Goal: Transaction & Acquisition: Purchase product/service

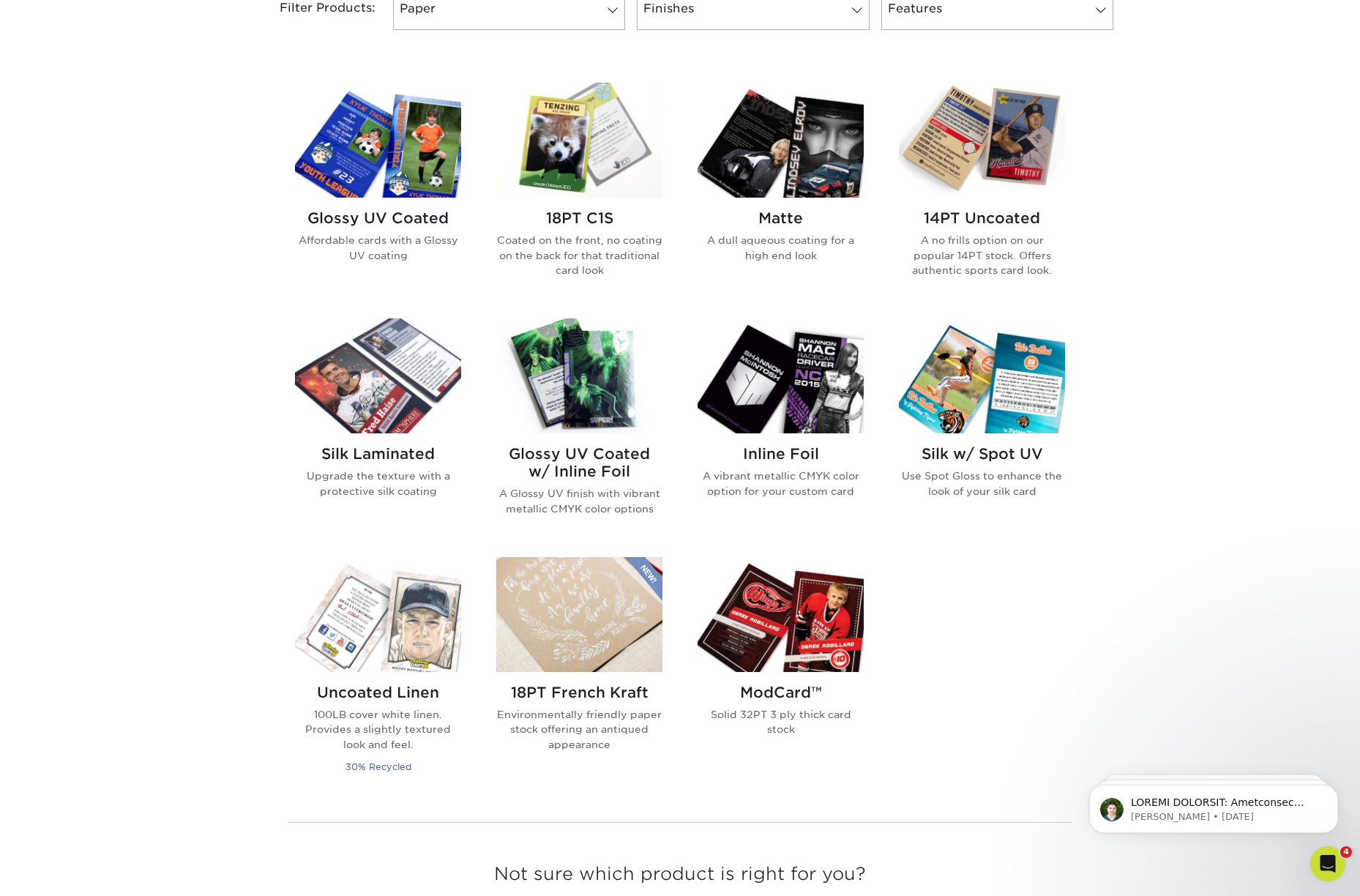
scroll to position [652, 0]
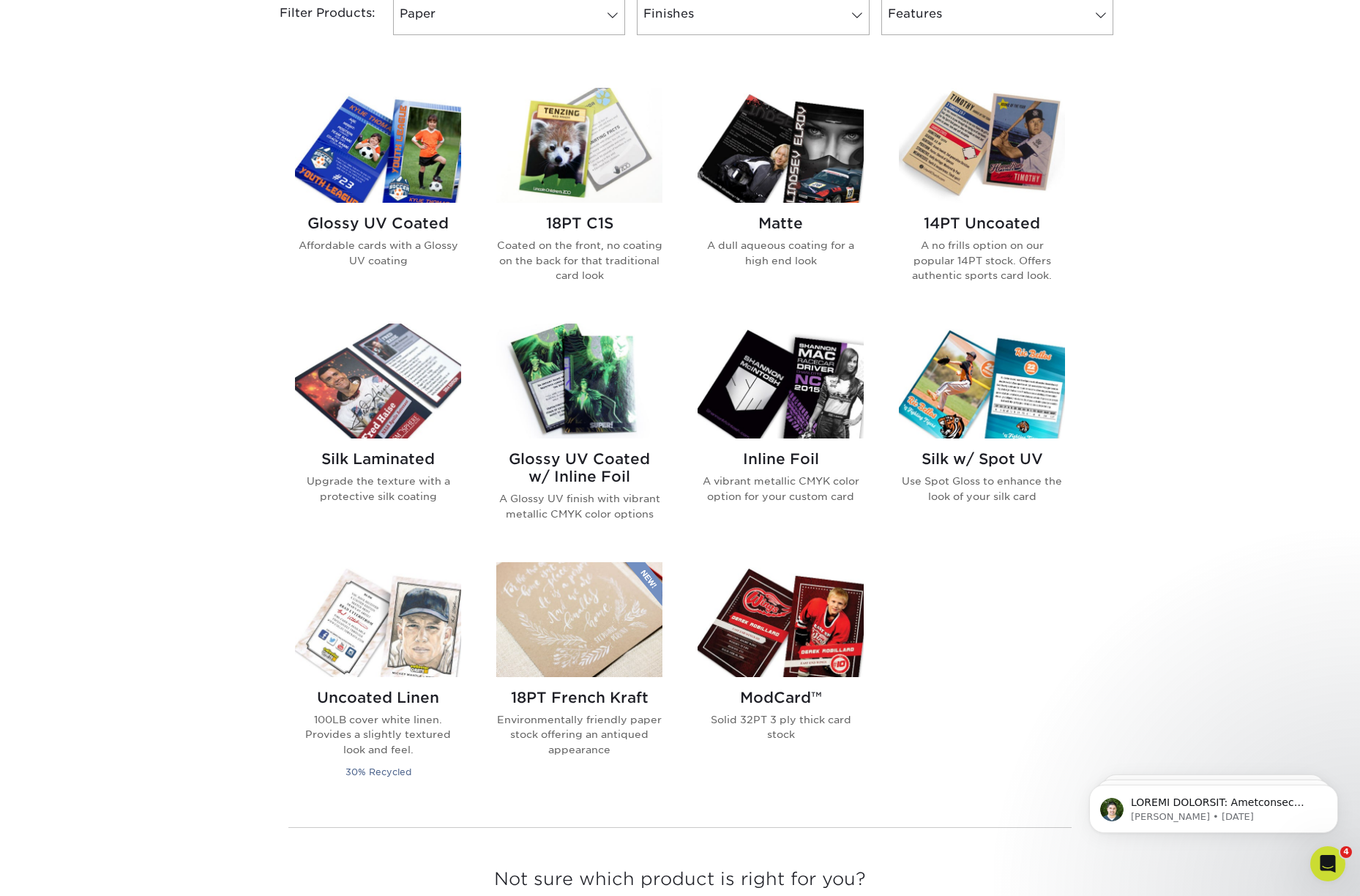
click at [596, 468] on h2 "Glossy UV Coated w/ Inline Foil" at bounding box center [579, 467] width 166 height 35
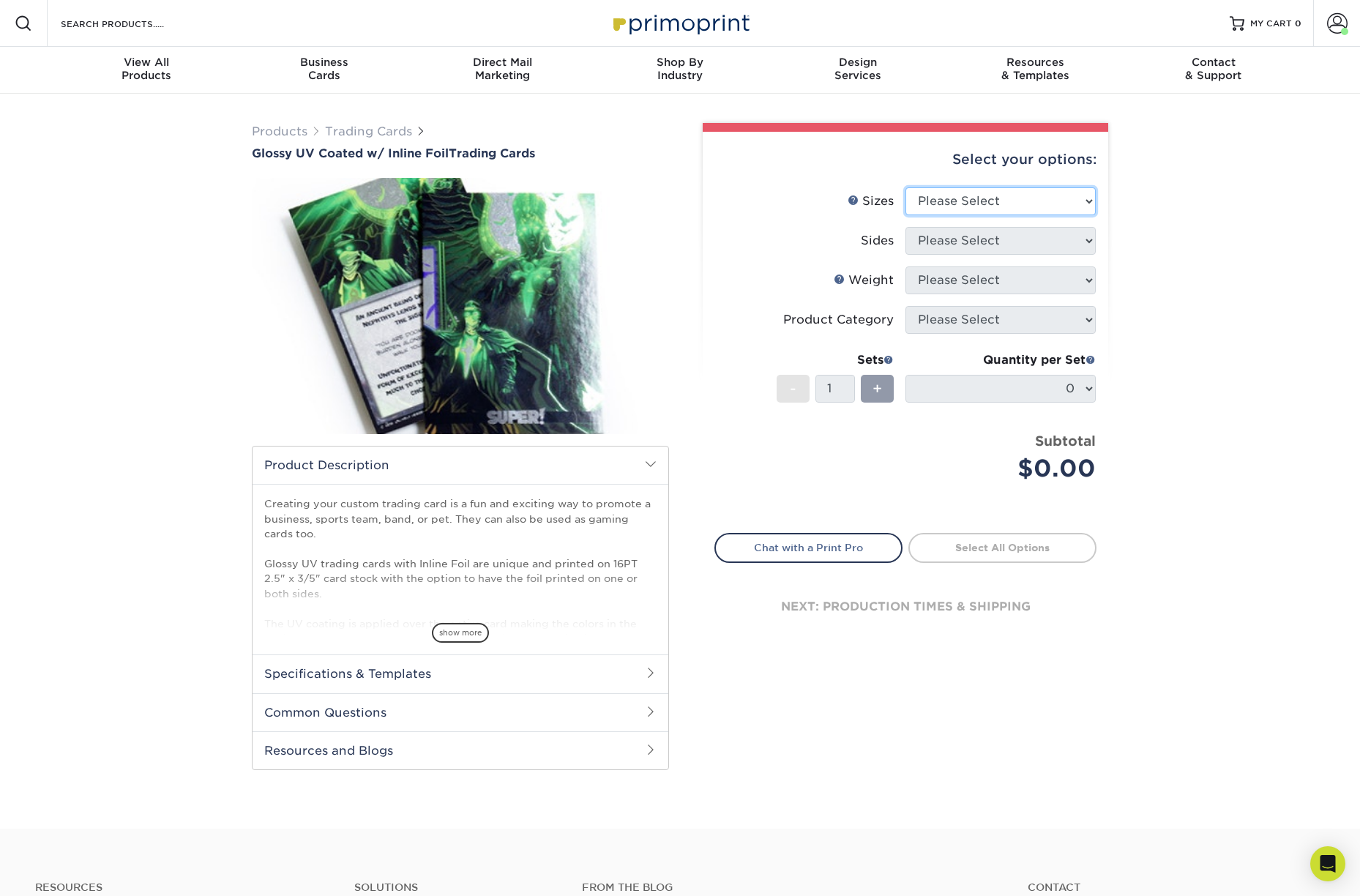
click at [1025, 195] on select "Please Select 2.5" x 3.5"" at bounding box center [1001, 202] width 191 height 27
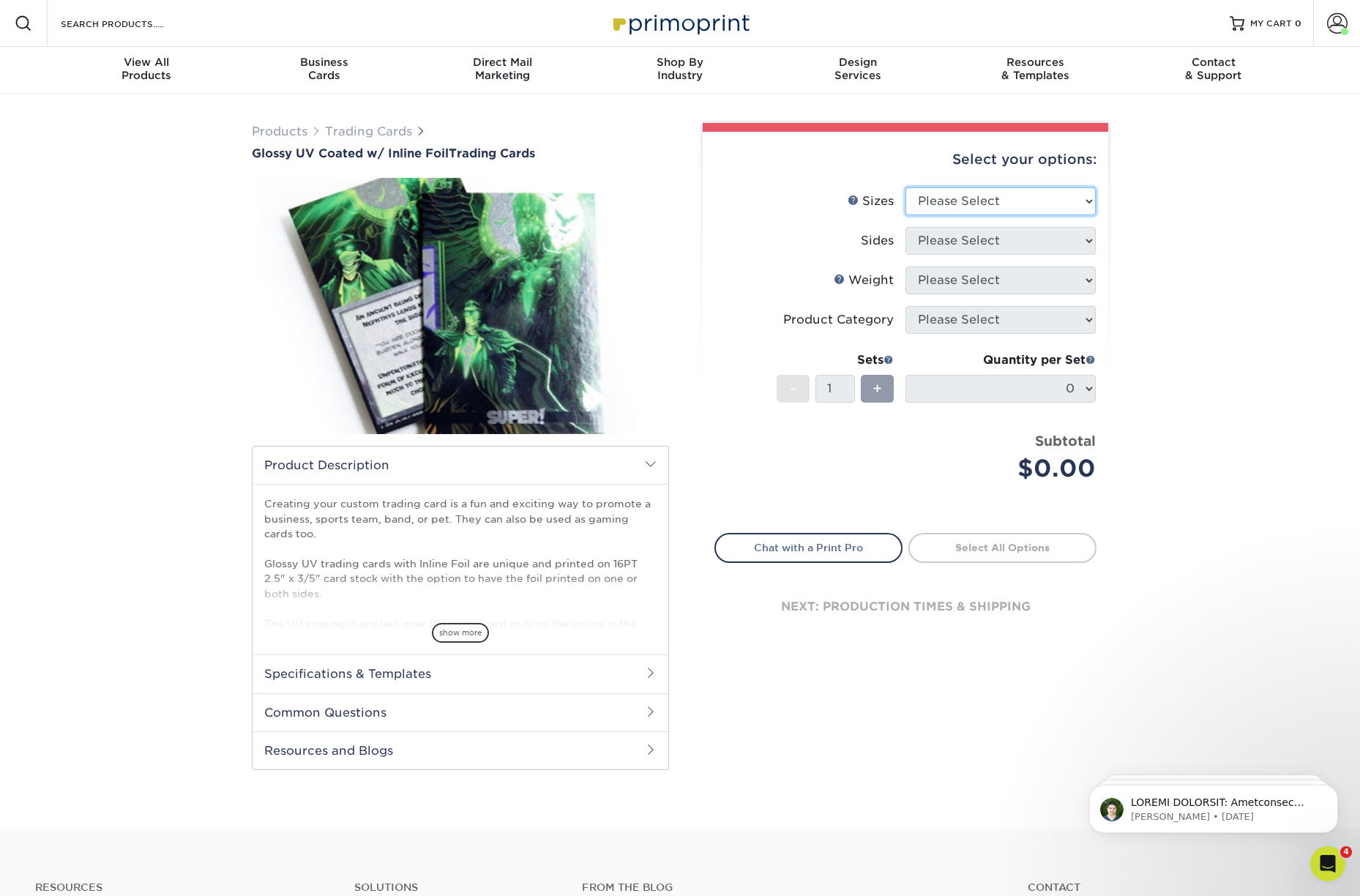
select select "2.50x3.50"
click at [905, 188] on select "Please Select 2.5" x 3.5"" at bounding box center [1001, 202] width 191 height 27
click at [982, 237] on select "Please Select Print Both Sides - Foil Back Only Print Both Sides - Foil Both Si…" at bounding box center [1001, 241] width 191 height 27
select select "e9e9dfb3-fba1-4d60-972c-fd9ca5904d33"
click at [905, 227] on select "Please Select Print Both Sides - Foil Back Only Print Both Sides - Foil Both Si…" at bounding box center [1001, 241] width 191 height 27
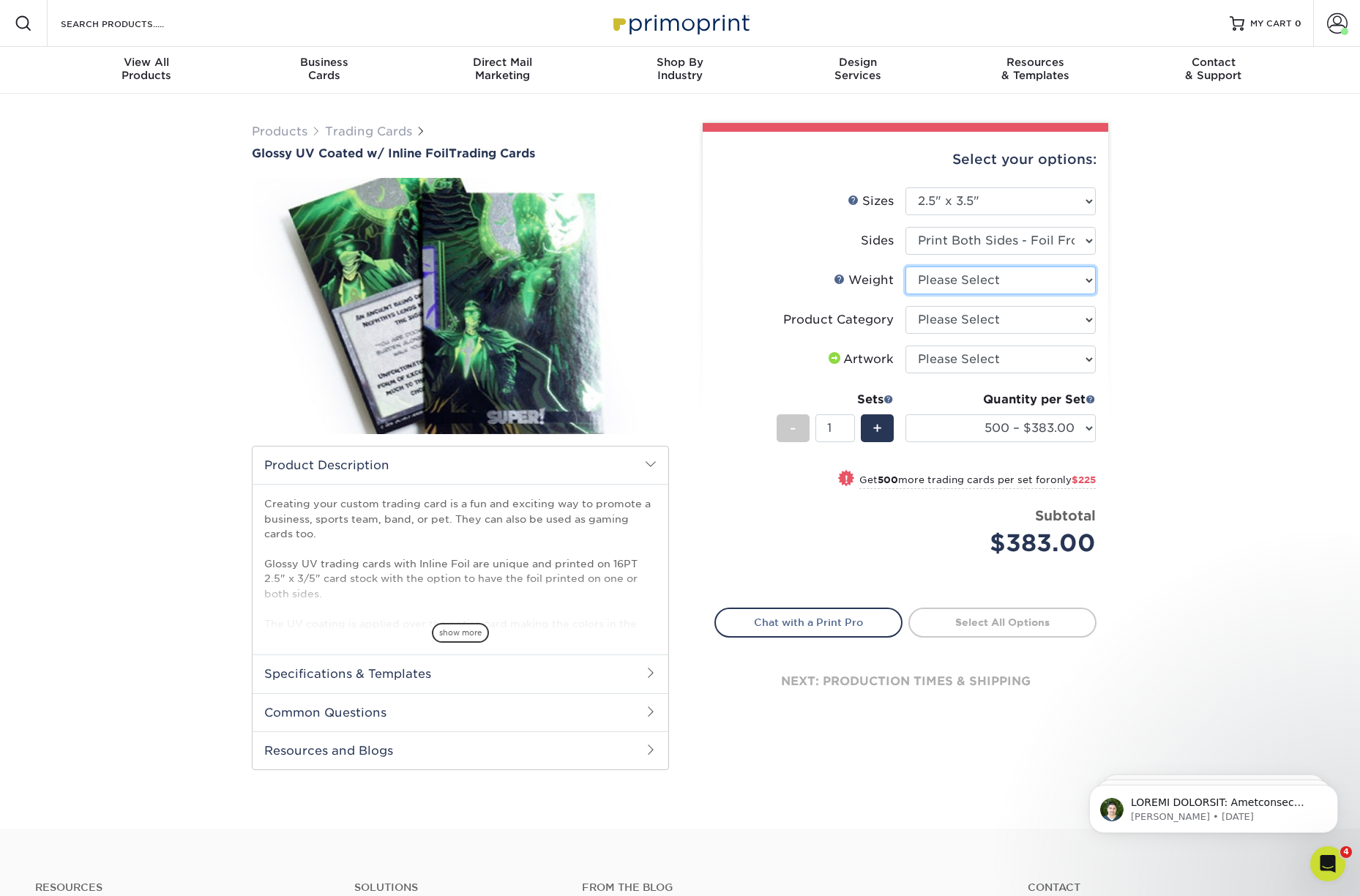
click at [975, 280] on select "Please Select 16PT" at bounding box center [1001, 280] width 191 height 27
select select "16PT"
click at [905, 267] on select "Please Select 16PT" at bounding box center [1001, 280] width 191 height 27
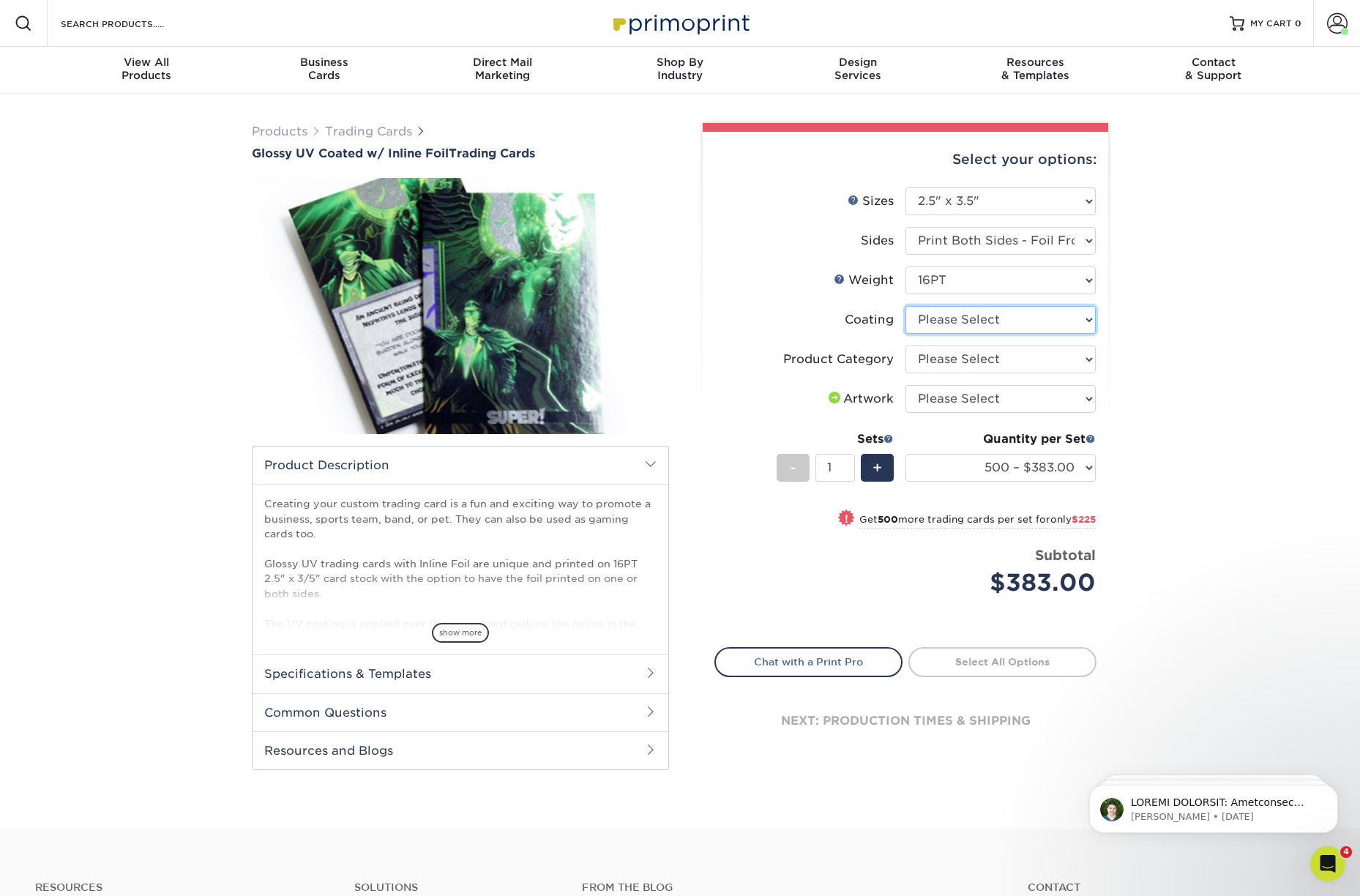
click at [974, 317] on select at bounding box center [1001, 320] width 191 height 27
select select "ae367451-b2b8-45df-a344-0f05b6a12993"
click at [905, 306] on select at bounding box center [1001, 320] width 191 height 27
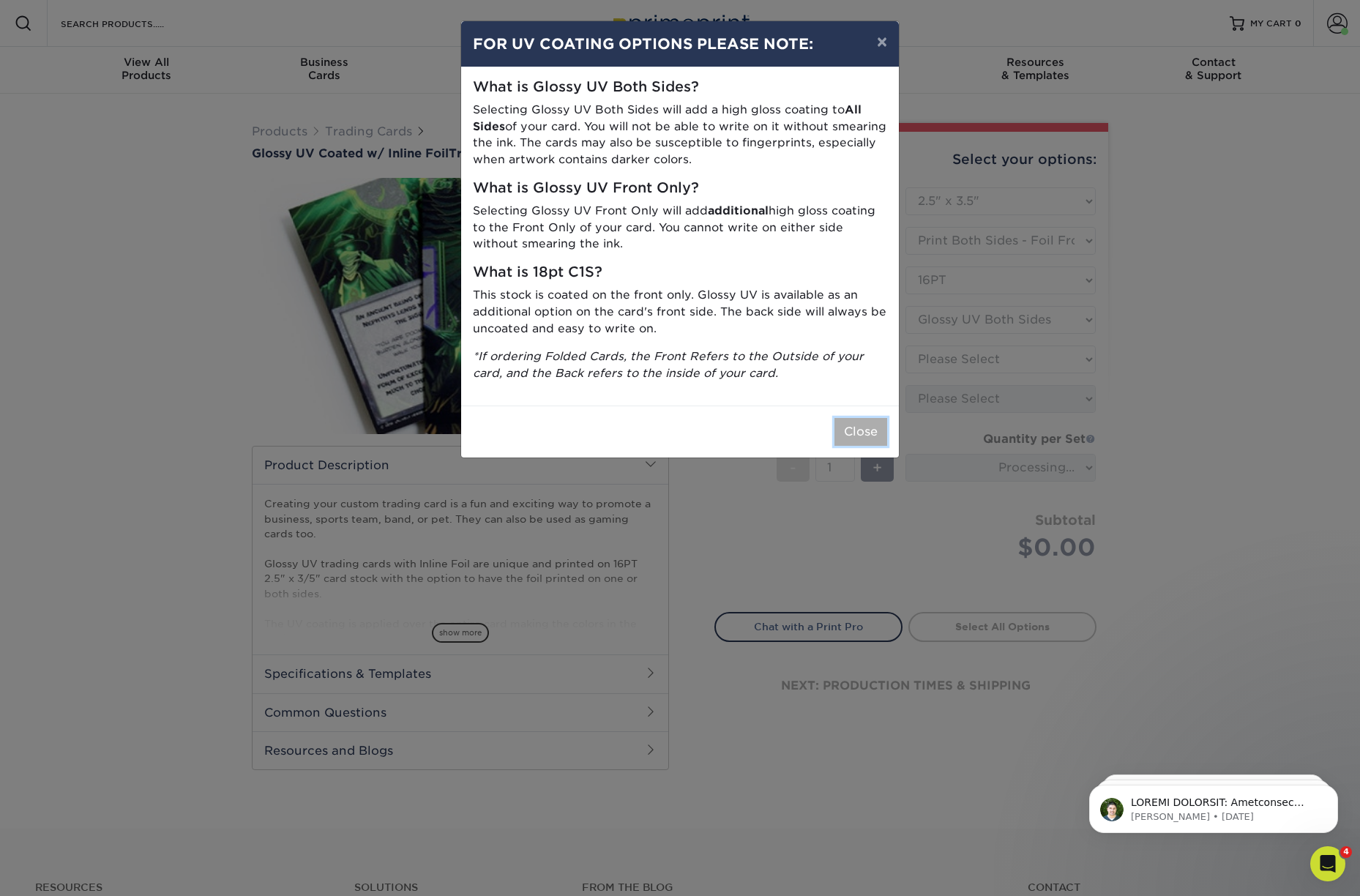
click at [858, 432] on button "Close" at bounding box center [861, 432] width 53 height 27
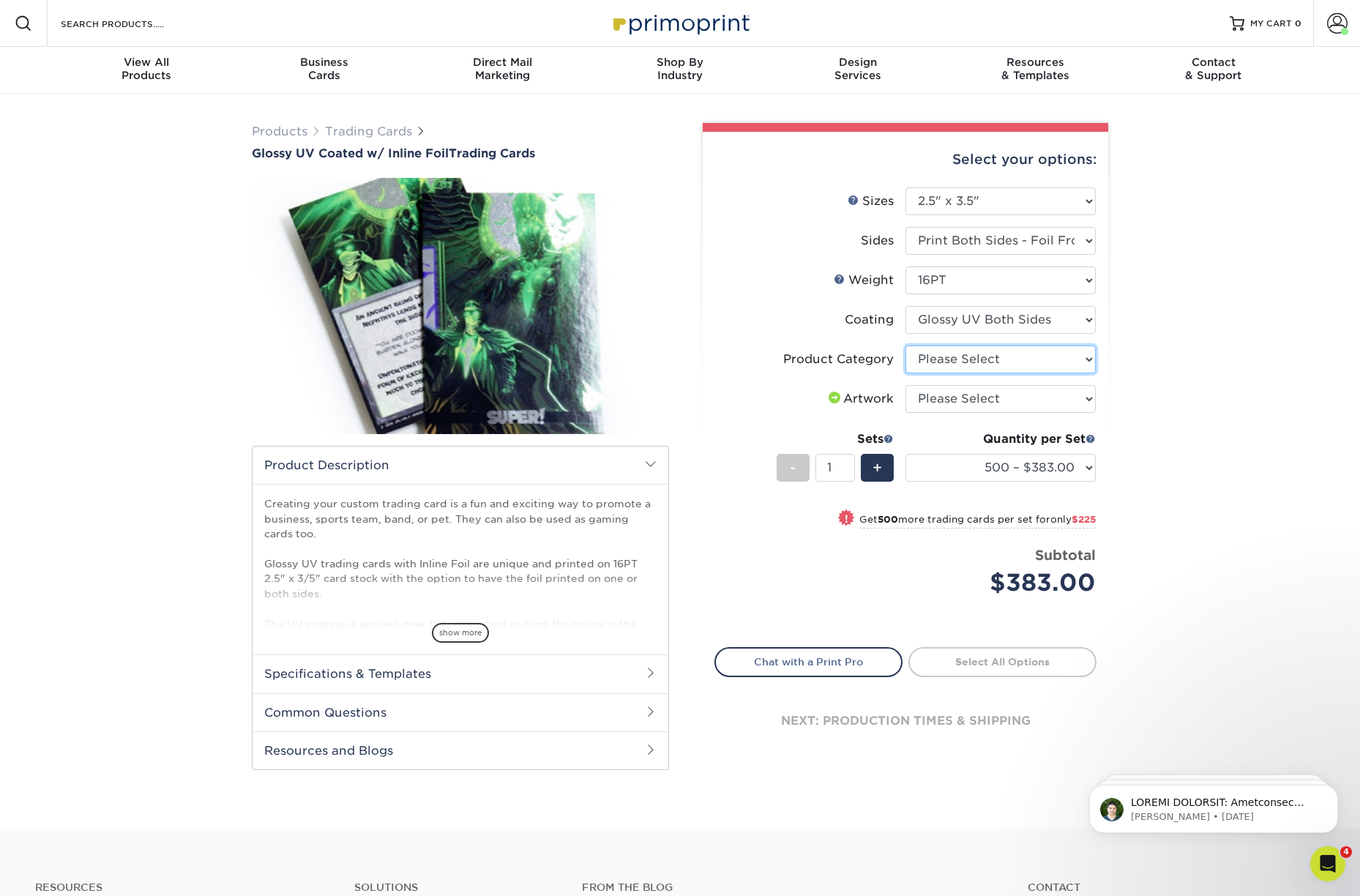
click at [971, 358] on select "Please Select Trading Cards" at bounding box center [1001, 359] width 191 height 27
select select "c2f9bce9-36c2-409d-b101-c29d9d031e18"
click at [905, 345] on select "Please Select Trading Cards" at bounding box center [1001, 359] width 191 height 27
click at [963, 400] on select "Please Select I will upload files I need a design - $100" at bounding box center [1001, 399] width 191 height 27
select select "upload"
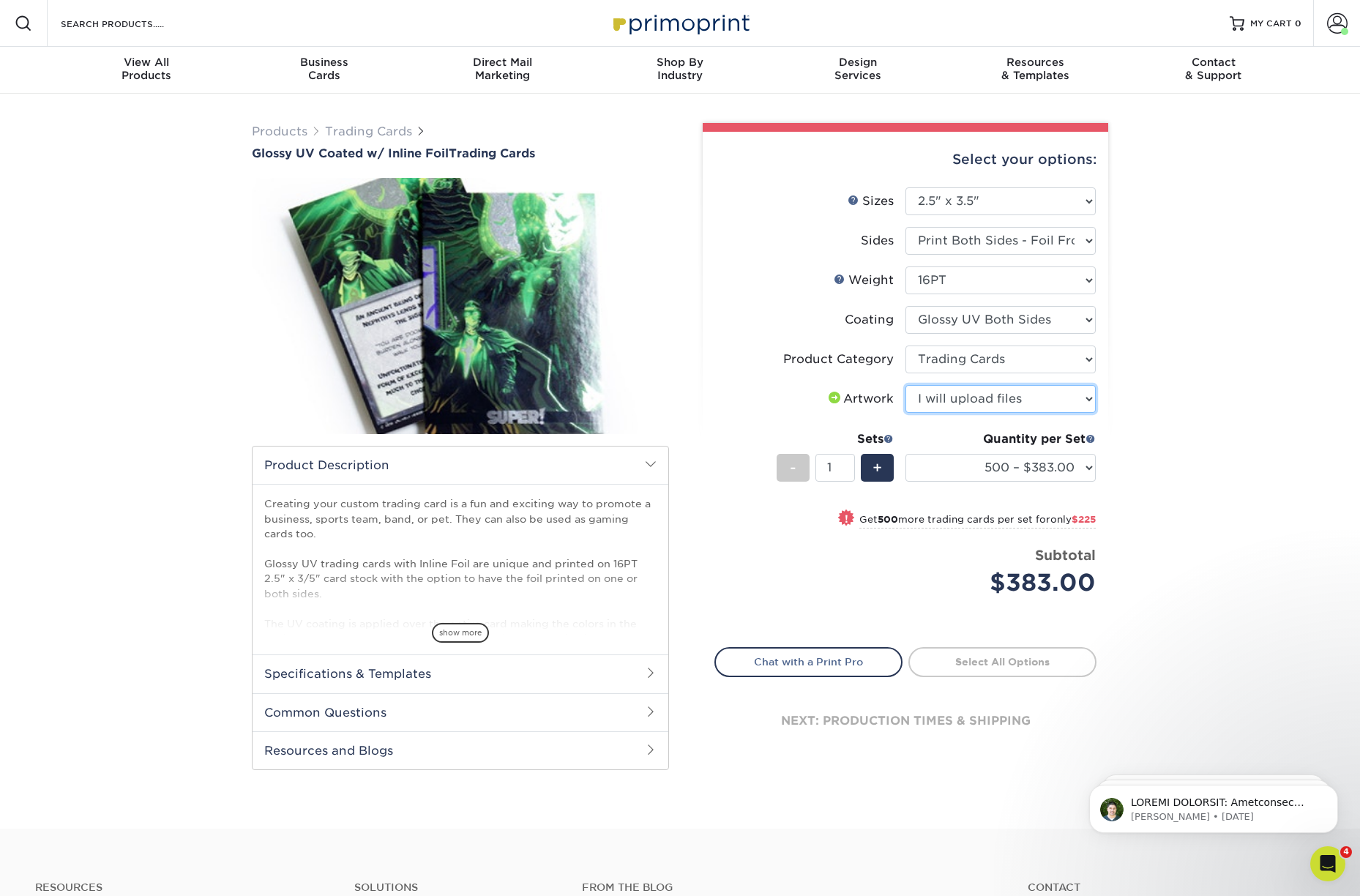
click at [905, 385] on select "Please Select I will upload files I need a design - $100" at bounding box center [1001, 399] width 191 height 27
click at [1044, 472] on select "500 – $383.00 1000 – $608.00 2500 – $883.00 5000 – $1252.00" at bounding box center [1001, 467] width 191 height 27
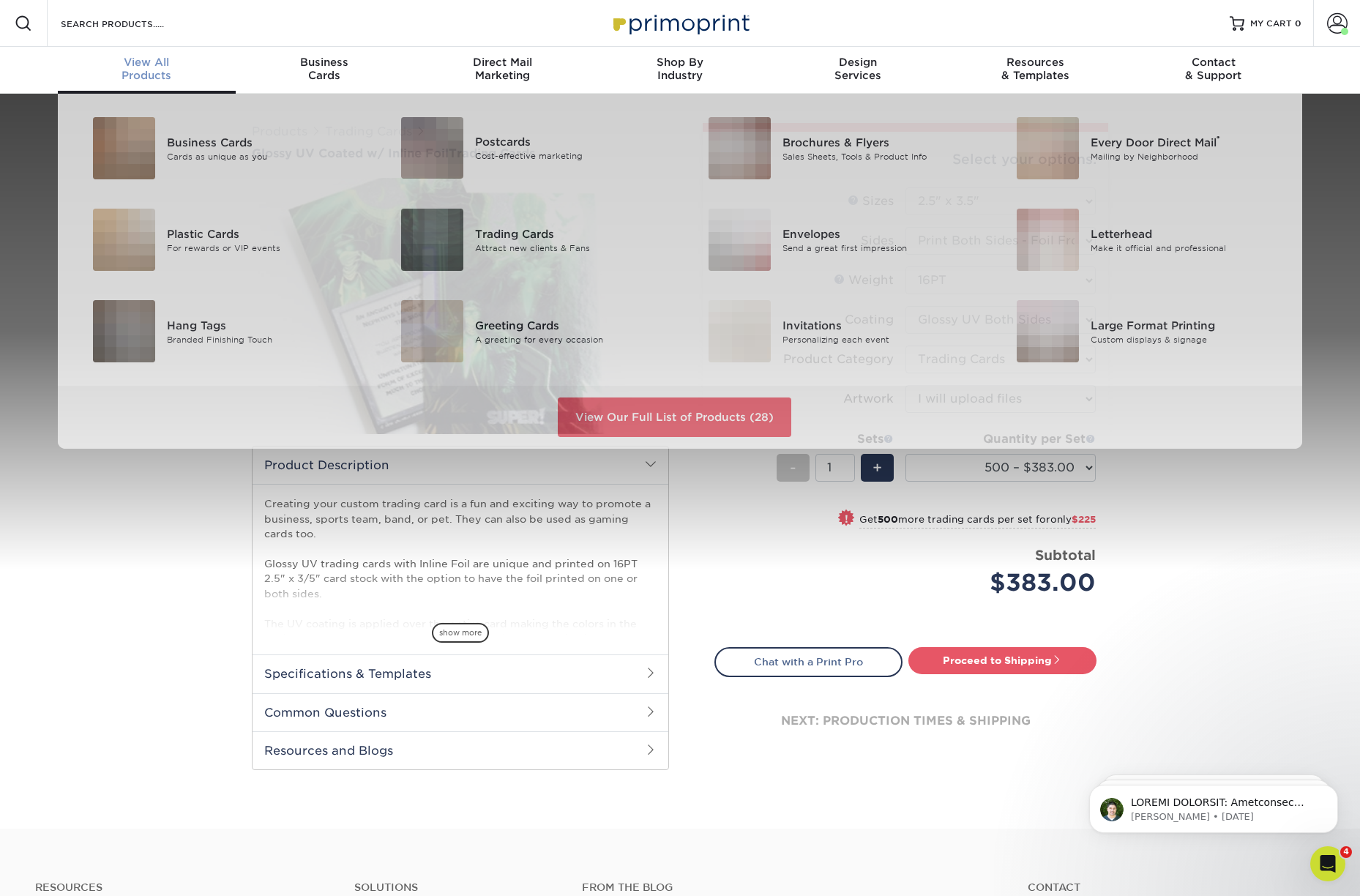
click at [159, 72] on div "View All Products" at bounding box center [147, 69] width 178 height 27
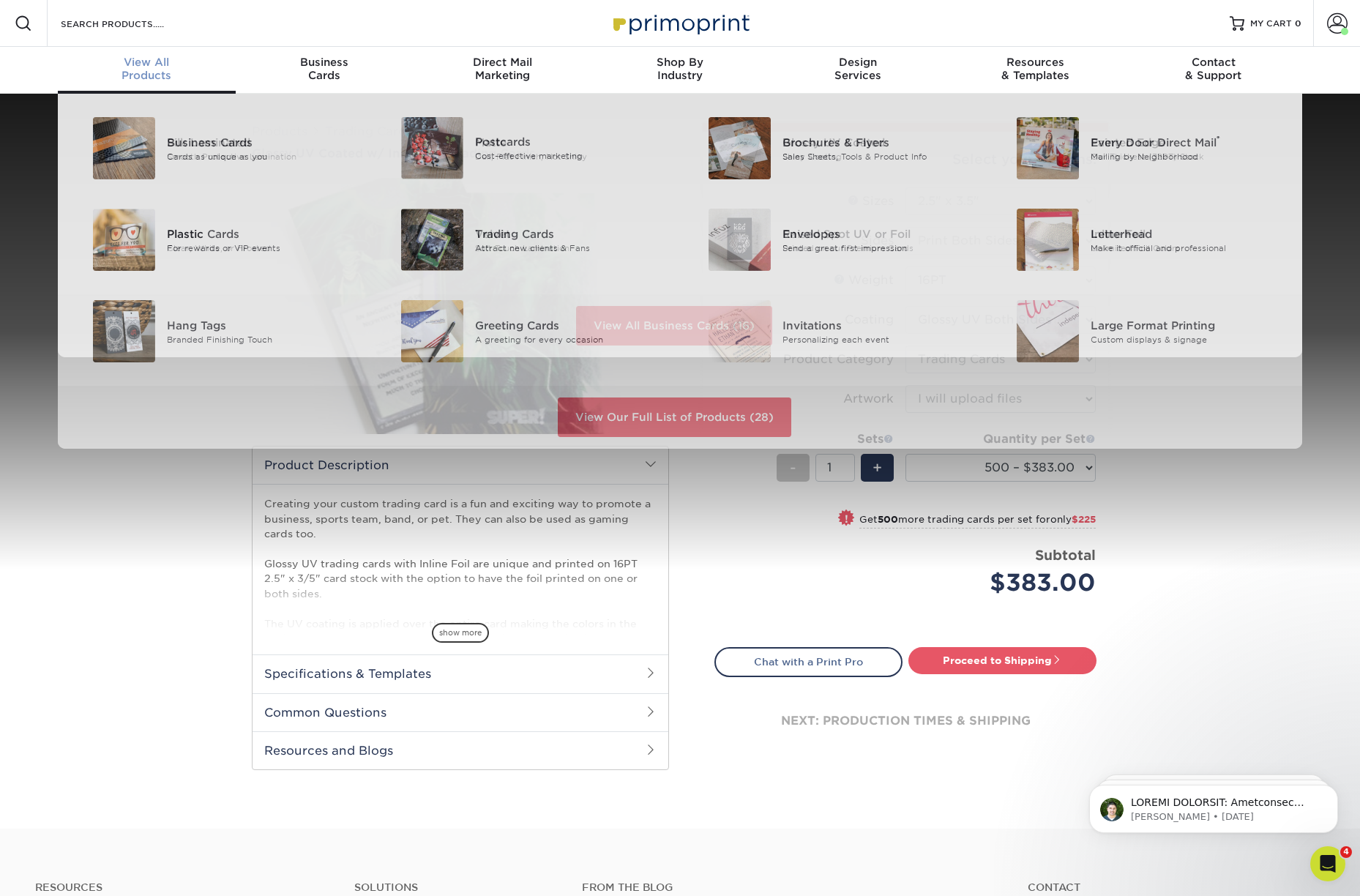
click at [145, 69] on div "View All Products" at bounding box center [147, 69] width 178 height 27
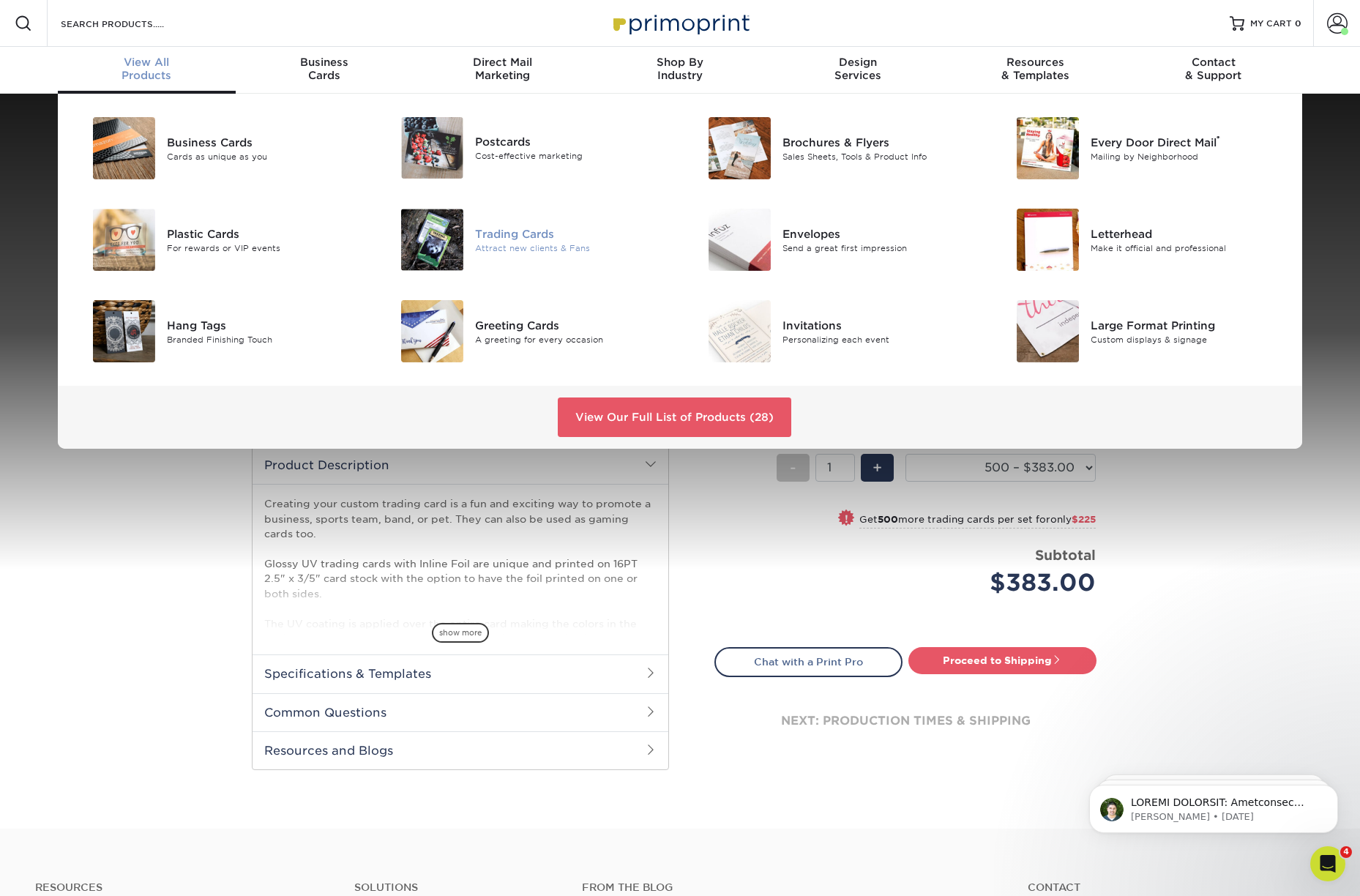
click at [510, 244] on div "Attract new clients & Fans" at bounding box center [573, 248] width 194 height 13
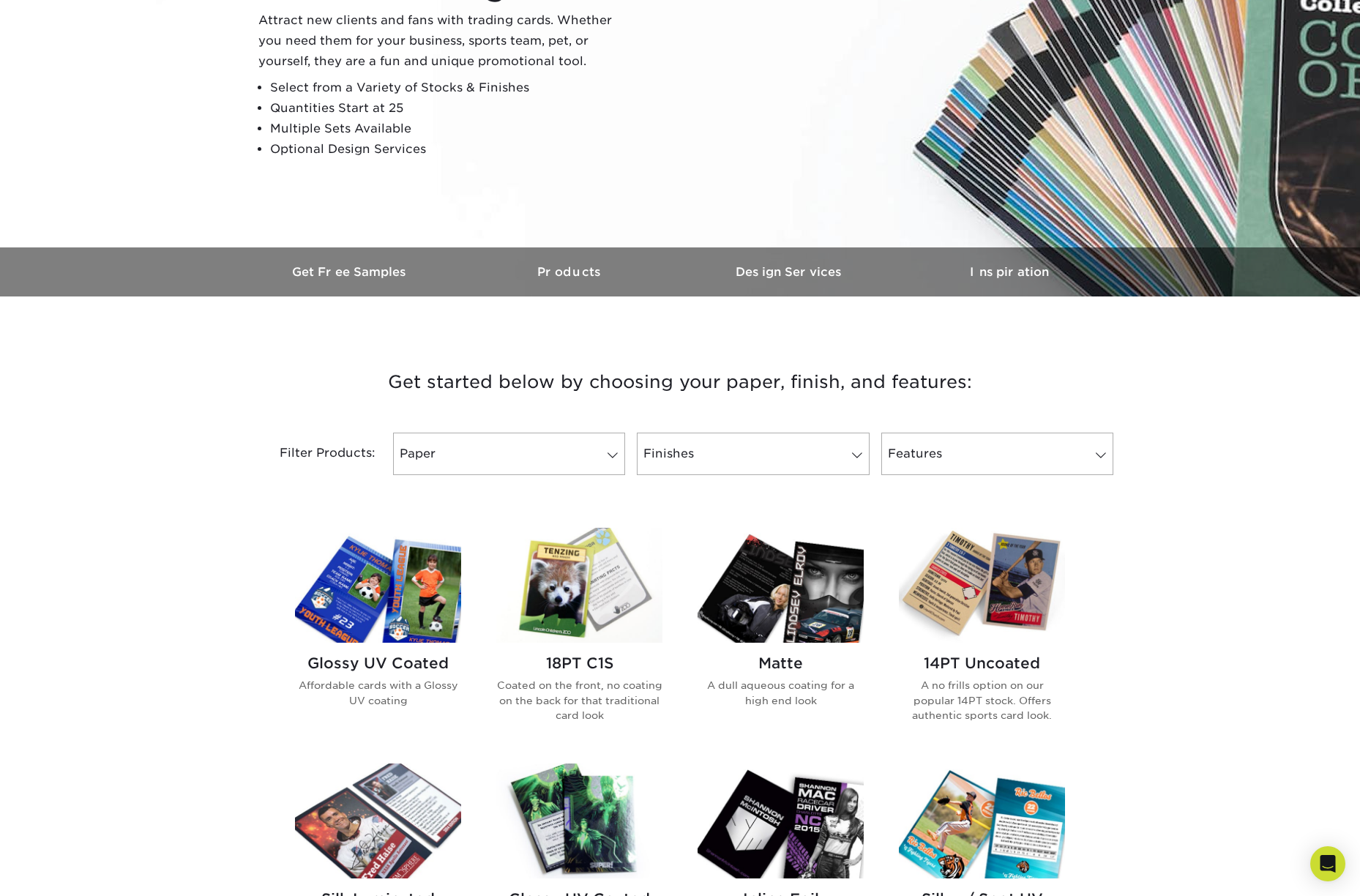
scroll to position [231, 0]
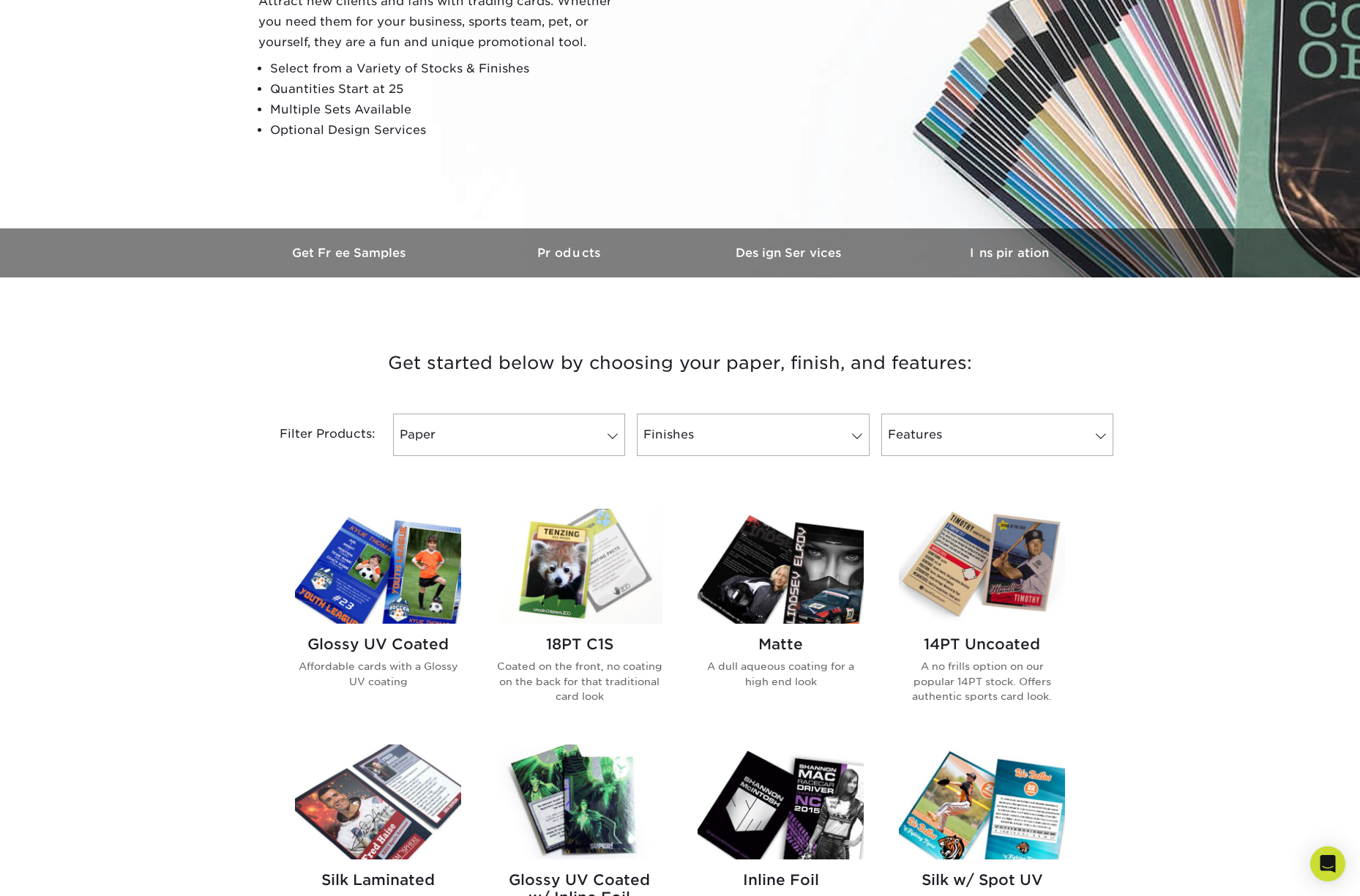
click at [598, 647] on h2 "18PT C1S" at bounding box center [579, 644] width 166 height 17
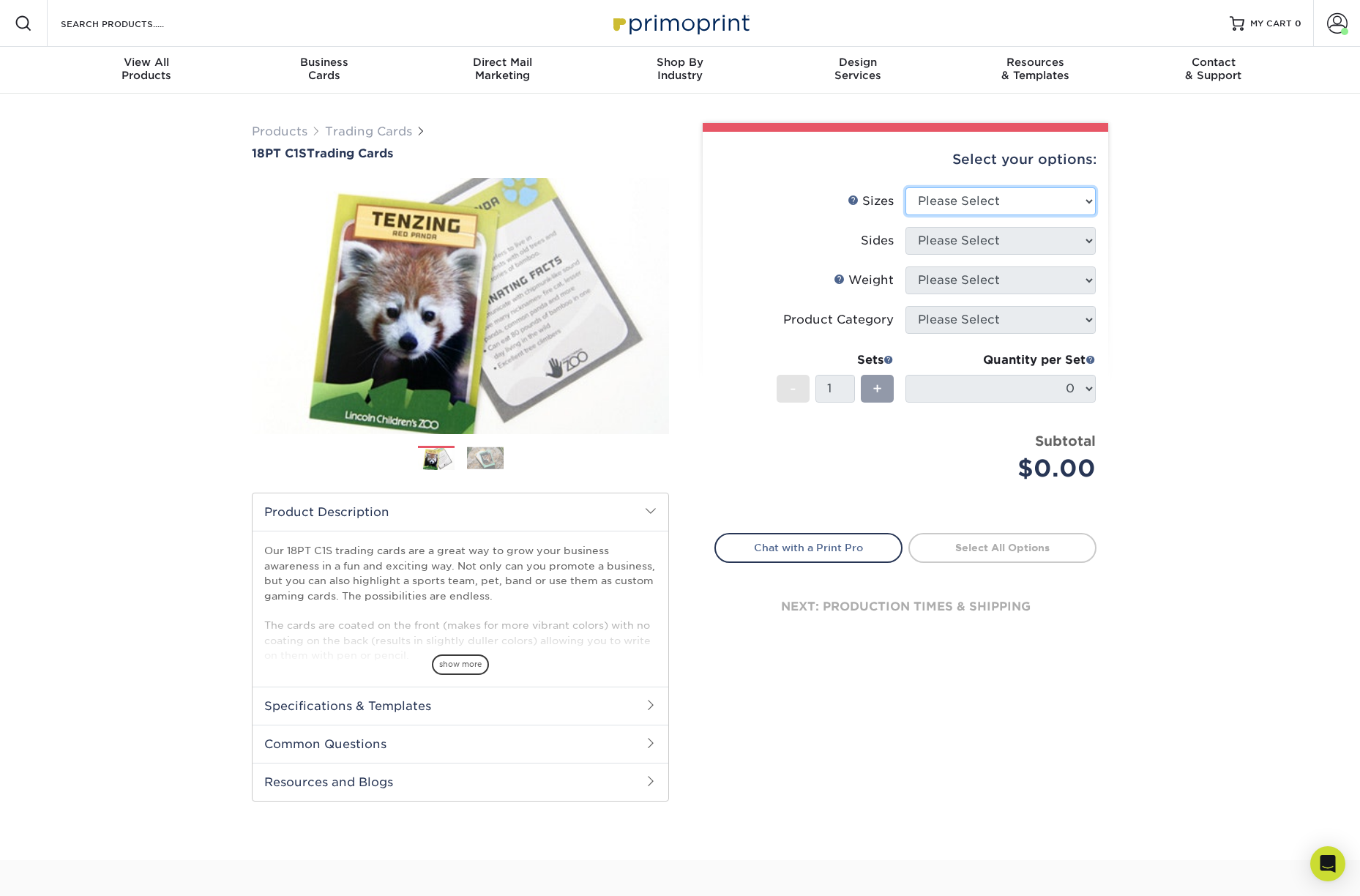
click at [1004, 204] on select "Please Select 2.5" x 3.5"" at bounding box center [1001, 202] width 191 height 27
select select "2.50x3.50"
click at [905, 188] on select "Please Select 2.5" x 3.5"" at bounding box center [1001, 202] width 191 height 27
click at [985, 241] on select "Please Select Print Both Sides Print Front Only" at bounding box center [1001, 241] width 191 height 27
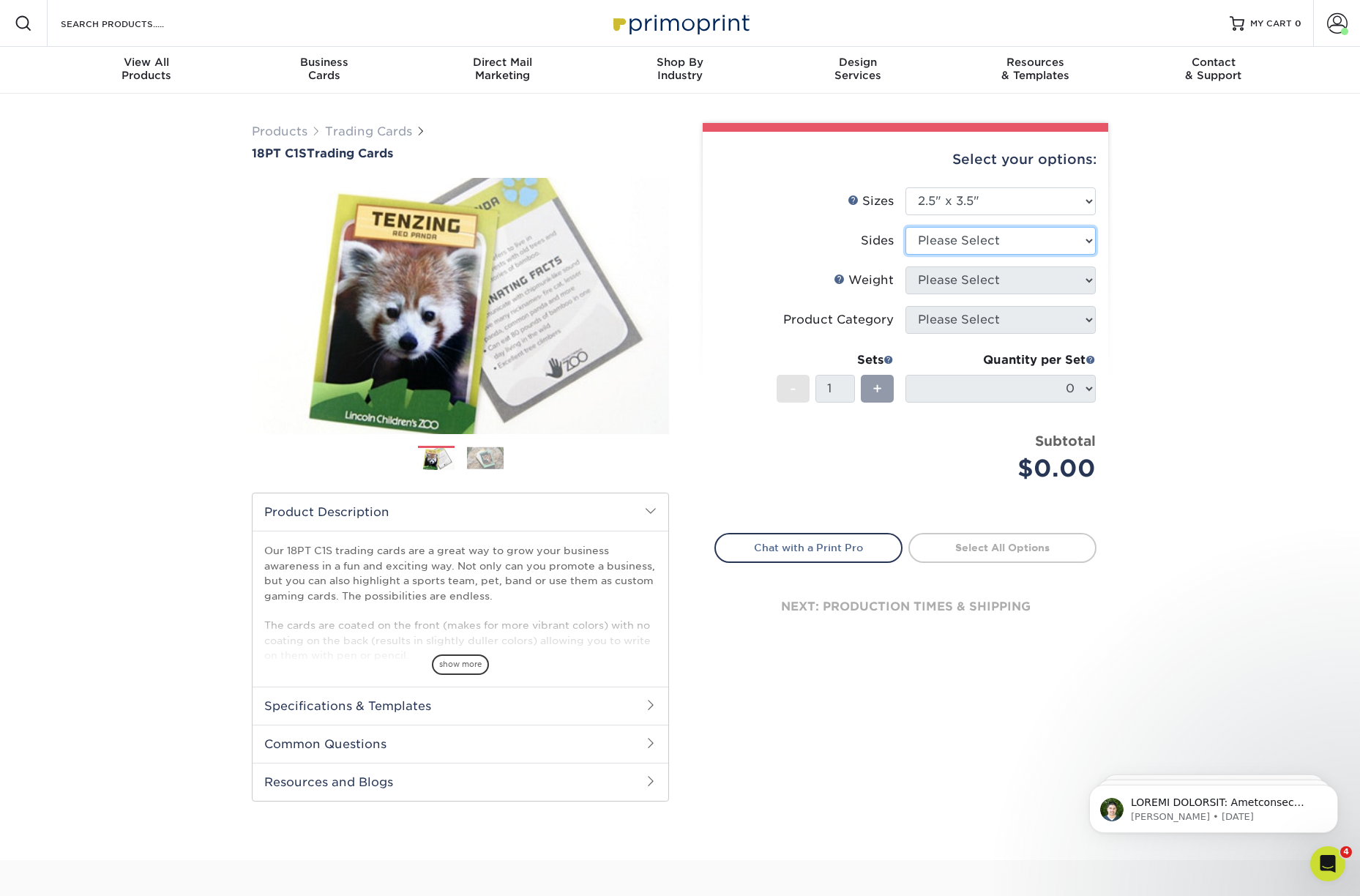
select select "13abbda7-1d64-4f25-8bb2-c179b224825d"
click at [905, 227] on select "Please Select Print Both Sides Print Front Only" at bounding box center [1001, 241] width 191 height 27
click at [993, 282] on select "Please Select 18PT C1S" at bounding box center [1001, 280] width 191 height 27
select select "18PTC1S"
click at [905, 267] on select "Please Select 18PT C1S" at bounding box center [1001, 280] width 191 height 27
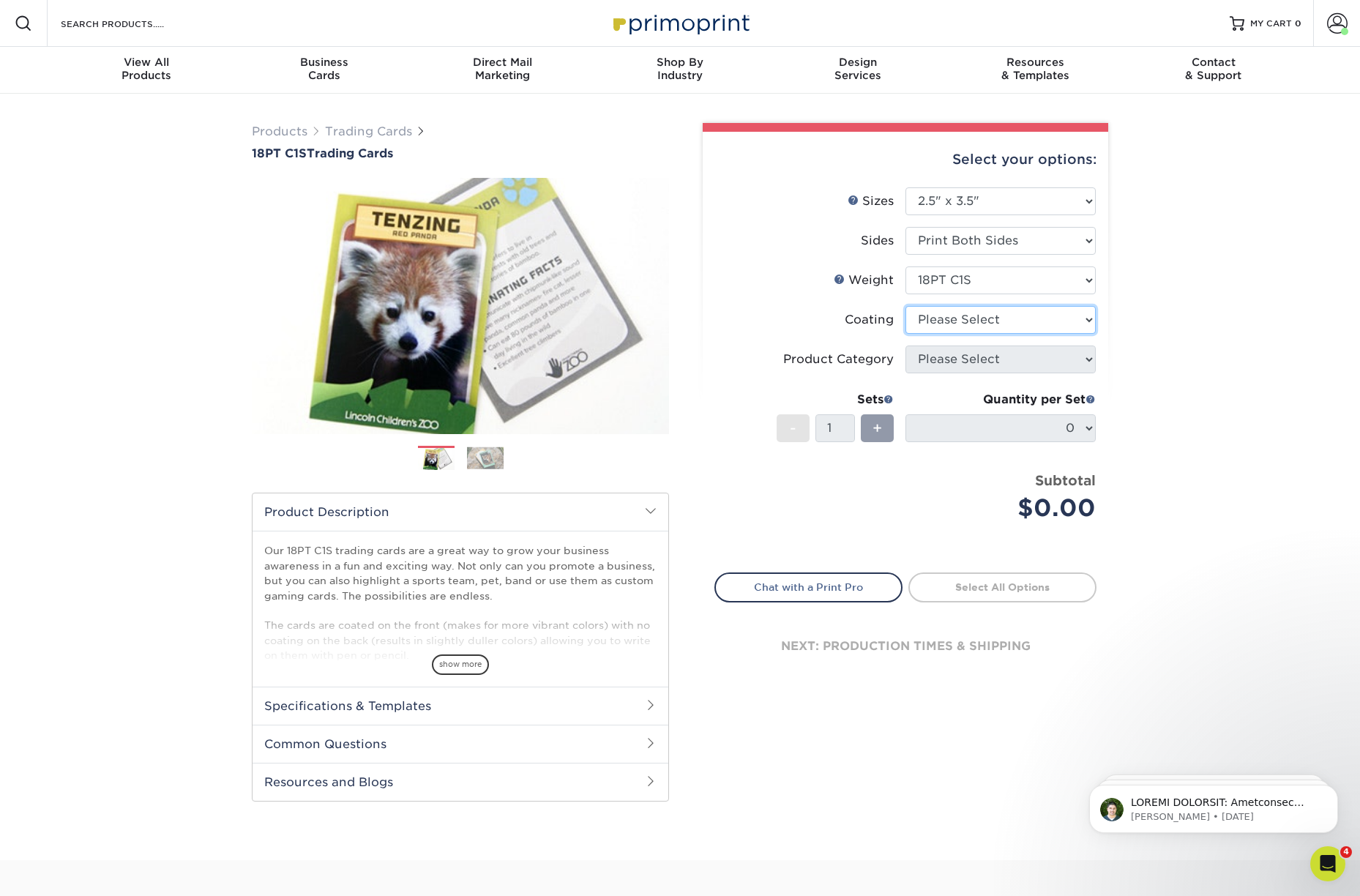
click at [978, 318] on select at bounding box center [1001, 320] width 191 height 27
select select "1e8116af-acfc-44b1-83dc-8181aa338834"
click at [905, 306] on select at bounding box center [1001, 320] width 191 height 27
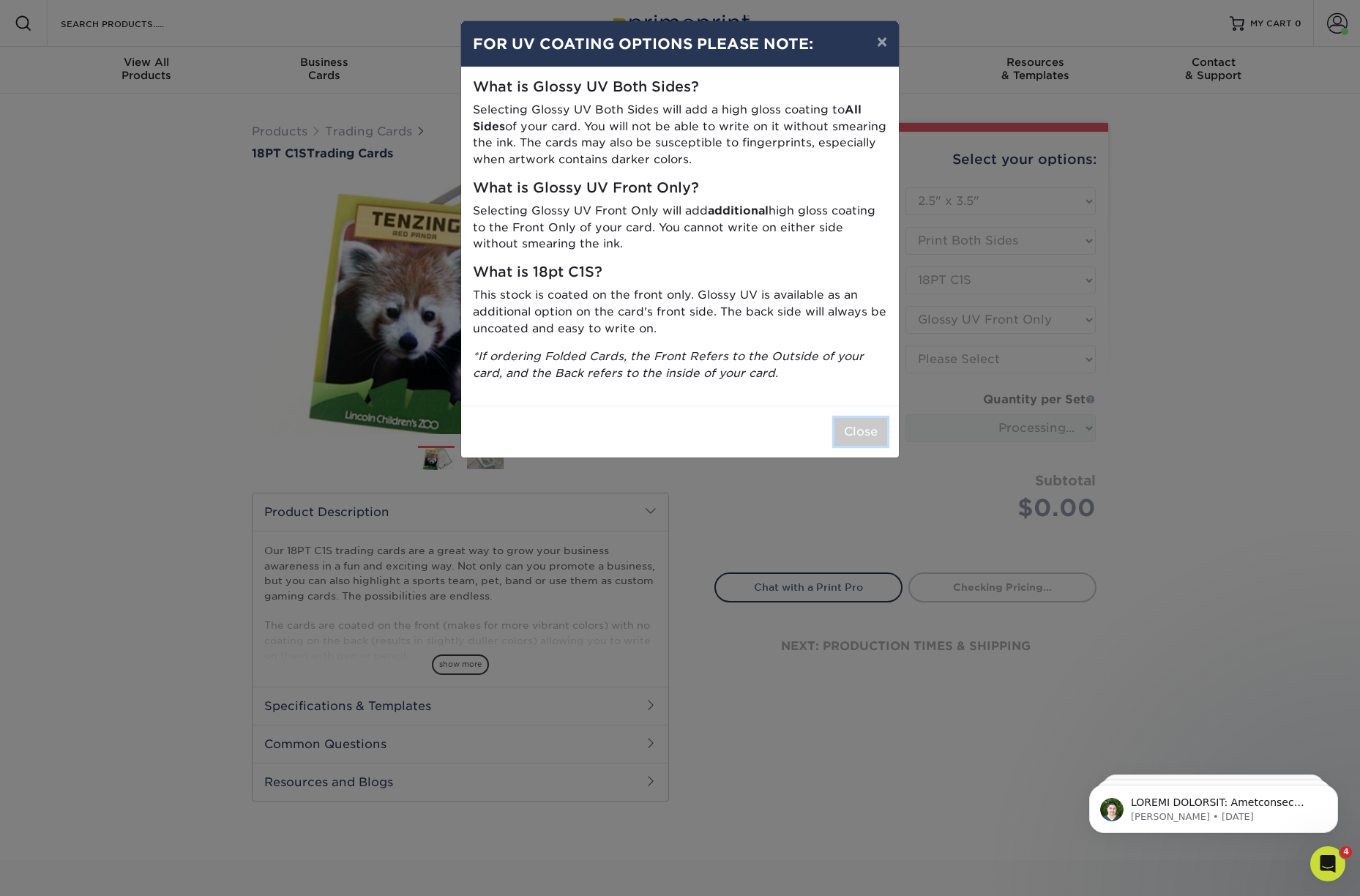
click at [864, 421] on button "Close" at bounding box center [861, 432] width 53 height 27
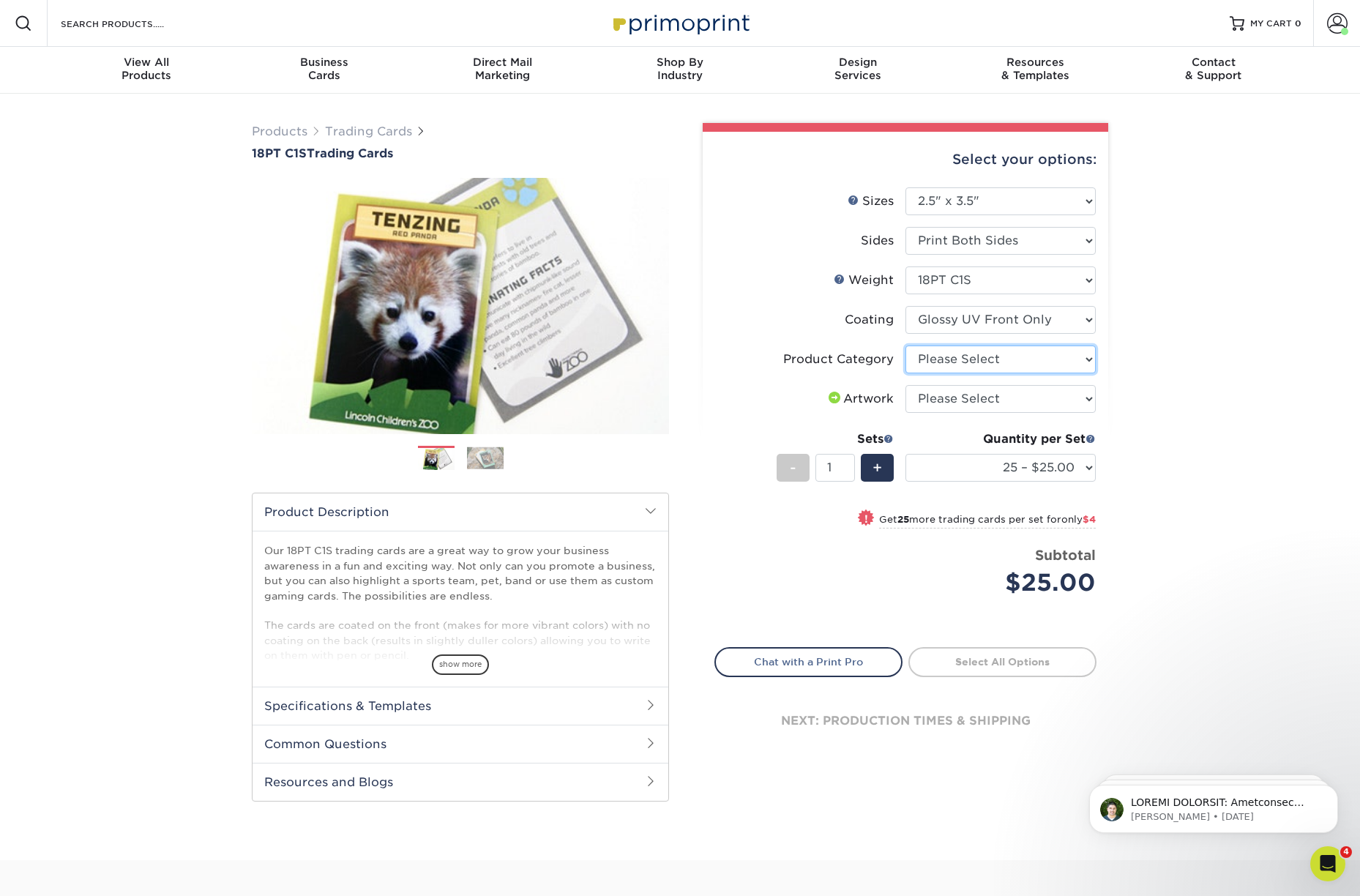
click at [979, 356] on select "Please Select Trading Cards" at bounding box center [1001, 359] width 191 height 27
select select "c2f9bce9-36c2-409d-b101-c29d9d031e18"
click at [905, 345] on select "Please Select Trading Cards" at bounding box center [1001, 359] width 191 height 27
click at [974, 402] on select "Please Select I will upload files I need a design - $100" at bounding box center [1001, 399] width 191 height 27
select select "upload"
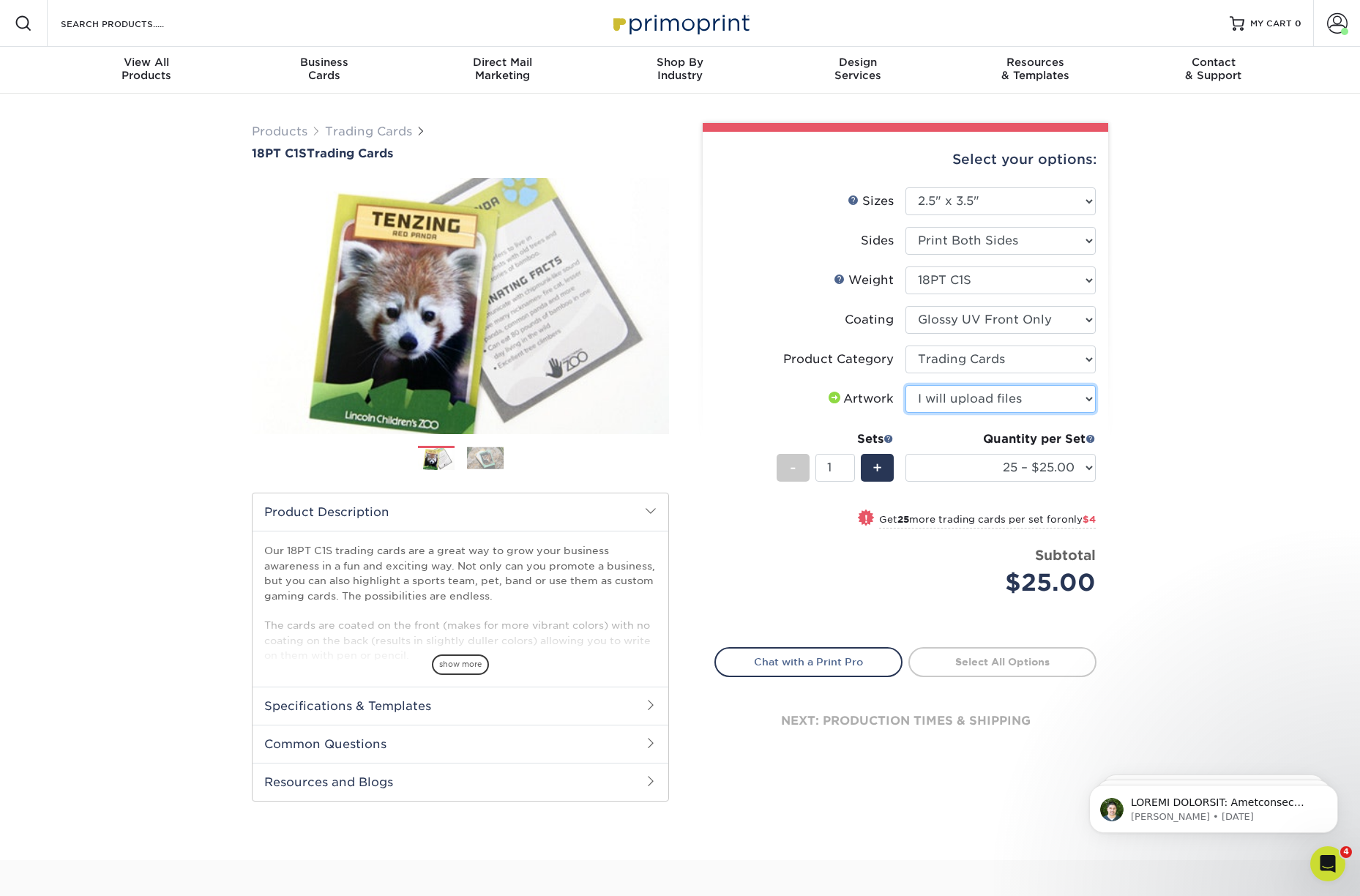
click at [905, 385] on select "Please Select I will upload files I need a design - $100" at bounding box center [1001, 399] width 191 height 27
click at [994, 464] on select "25 – $25.00 50 – $29.00 75 – $37.00 100 – $41.00 250 – $48.00 500 – $58.00 1000…" at bounding box center [1001, 467] width 191 height 27
select select "50 – $29.00"
click at [905, 453] on select "25 – $25.00 50 – $29.00 75 – $37.00 100 – $41.00 250 – $48.00 500 – $58.00 1000…" at bounding box center [1001, 467] width 191 height 27
